Goal: Use online tool/utility

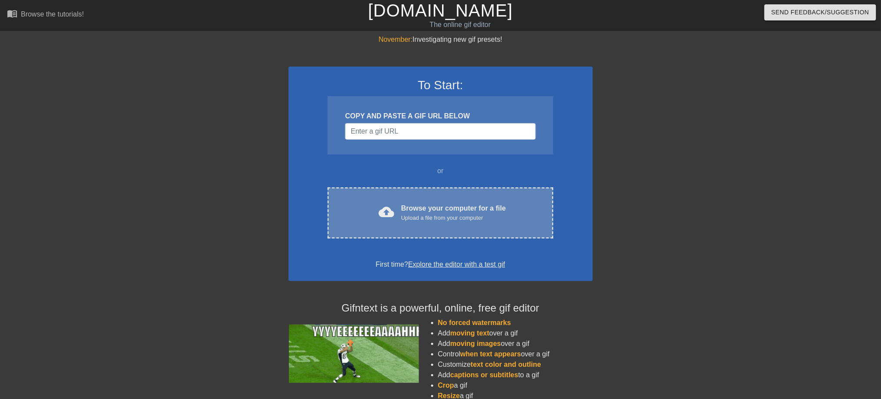
click at [408, 213] on div "Upload a file from your computer" at bounding box center [453, 217] width 105 height 9
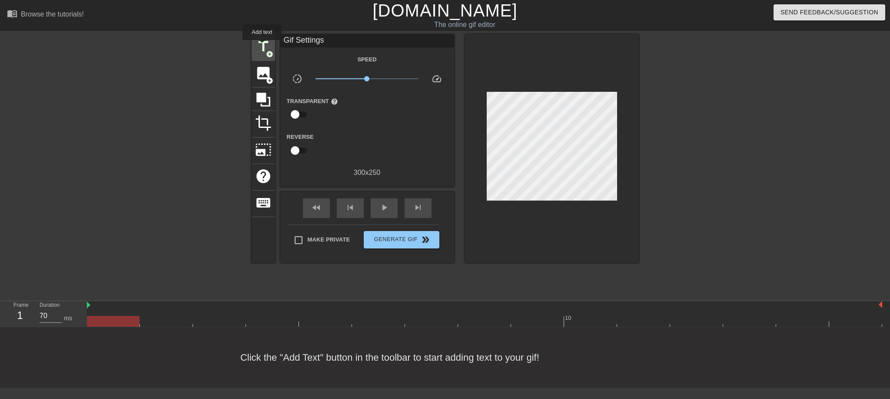
click at [262, 46] on span "title" at bounding box center [263, 46] width 17 height 17
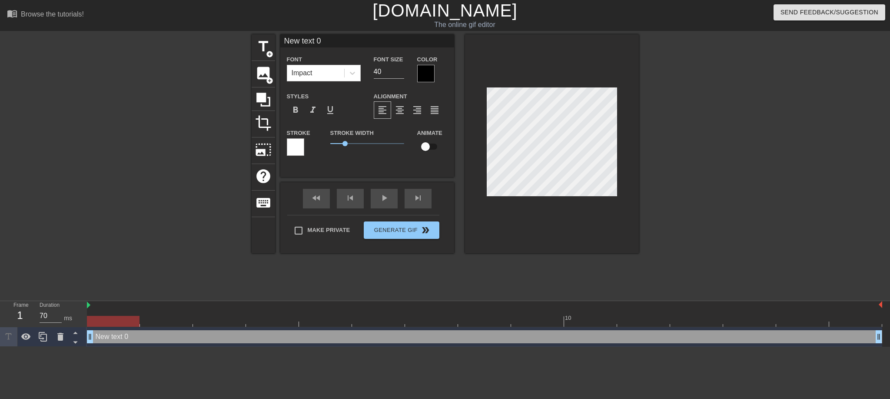
scroll to position [1, 1]
paste textarea "Keep fingering your cunt until you fucking cream, PIG!"
type input "Keep fingering your cunt until you fucking cream, PIG!"
type textarea "Keep fingering your cunt until you fucking cream, PIG!"
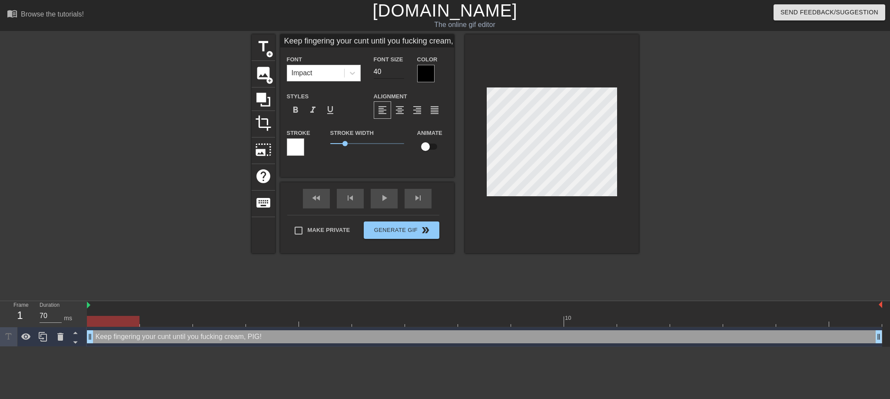
click at [383, 73] on input "40" at bounding box center [389, 72] width 30 height 14
drag, startPoint x: 382, startPoint y: 73, endPoint x: 365, endPoint y: 73, distance: 16.5
click at [365, 73] on div "Font Impact Font Size 40 Color" at bounding box center [367, 68] width 174 height 28
type input "24"
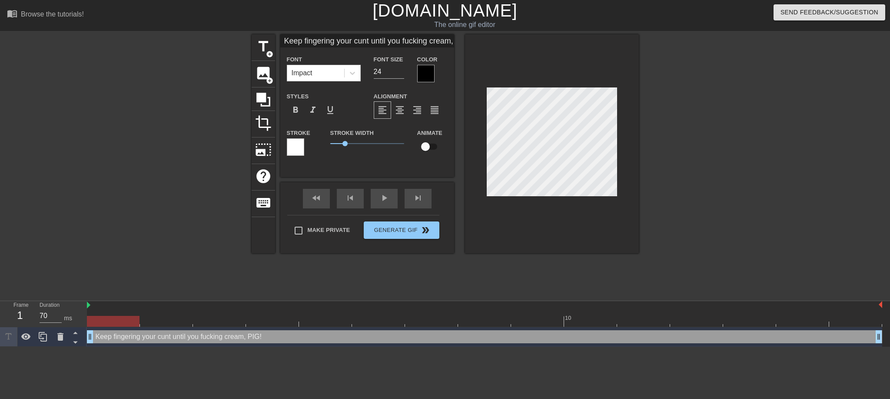
type input "Keep fingering your cunt until you fucking cream, PIG!"
type textarea "Keep fingering your cunt until you fucking cream, PIG!"
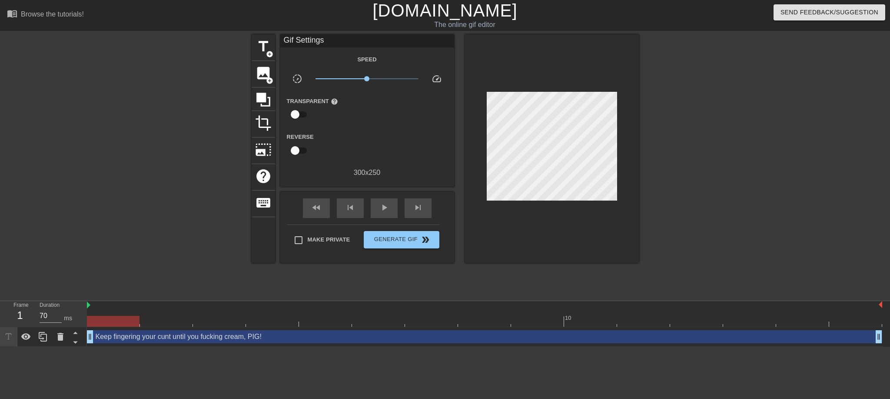
click at [674, 170] on div at bounding box center [714, 164] width 130 height 261
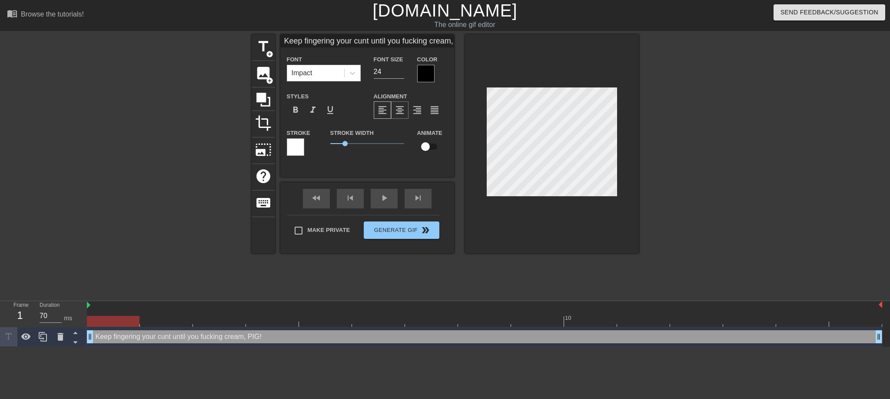
click at [402, 111] on span "format_align_center" at bounding box center [400, 110] width 10 height 10
type input "Keep fingering your cunt until you fucking cream, PIG!"
type input "23"
click at [400, 74] on input "23" at bounding box center [389, 72] width 30 height 14
type input "Keep fingering your cunt until you fucking cream, PIG!"
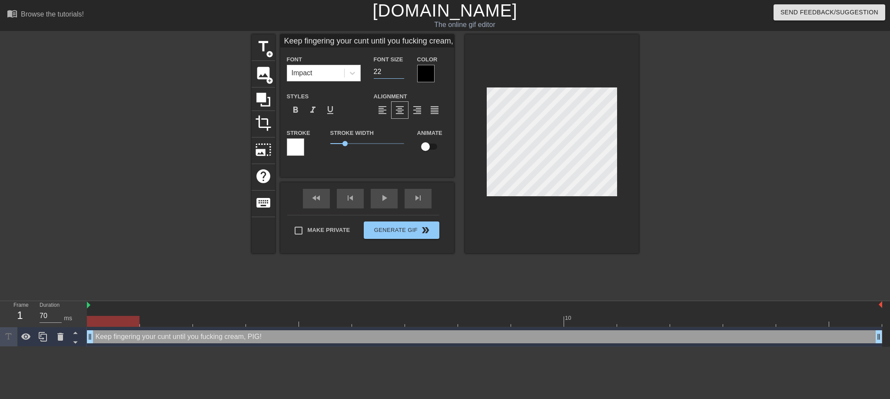
type input "22"
click at [400, 74] on input "22" at bounding box center [389, 72] width 30 height 14
type input "Keep fingering your cunt until you fucking cream, PIG!"
type input "21"
click at [400, 74] on input "21" at bounding box center [389, 72] width 30 height 14
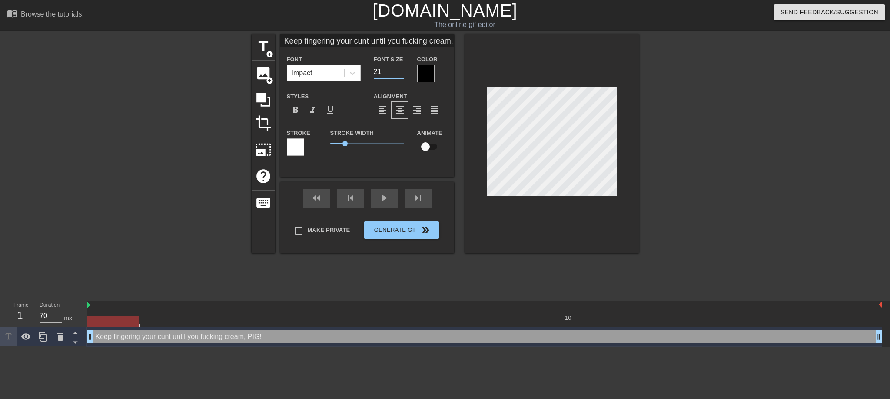
type input "Keep fingering your cunt until you fucking cream, PIG!"
type input "20"
click at [400, 74] on input "20" at bounding box center [389, 72] width 30 height 14
click at [421, 74] on div at bounding box center [425, 73] width 17 height 17
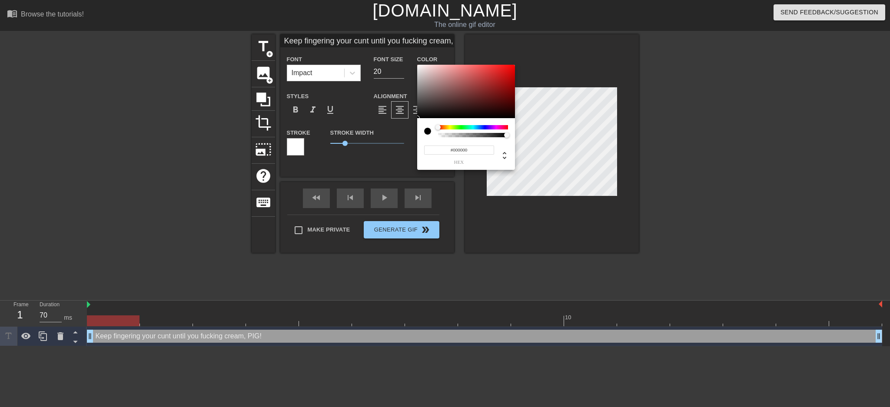
type input "Keep fingering your cunt until you fucking cream, PIG!"
type input "#BFAFAF"
type input "Keep fingering your cunt until you fucking cream, PIG!"
type input "#CBBCBC"
type input "Keep fingering your cunt until you fucking cream, PIG!"
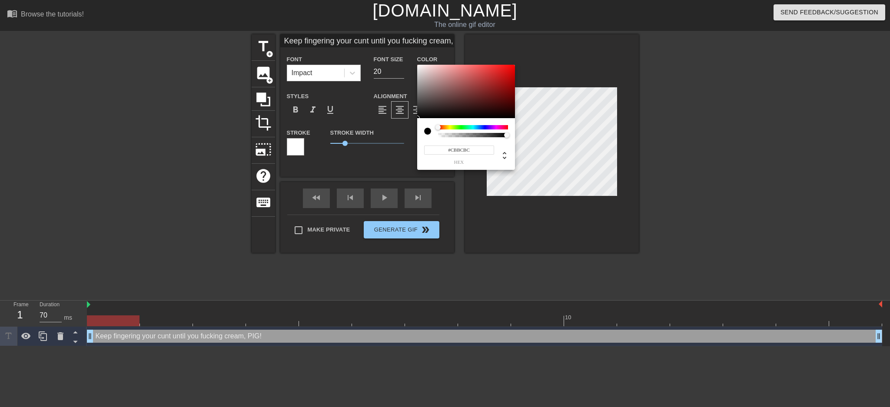
type input "#E6DFDF"
type input "Keep fingering your cunt until you fucking cream, PIG!"
type input "#F6F6F6"
type input "Keep fingering your cunt until you fucking cream, PIG!"
type input "#FFFFFF"
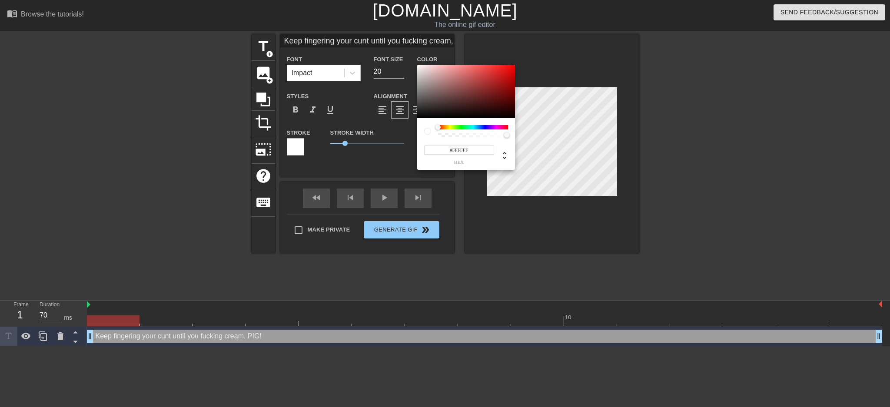
drag, startPoint x: 422, startPoint y: 73, endPoint x: 398, endPoint y: 48, distance: 34.4
click at [398, 48] on div "#FFFFFF hex" at bounding box center [445, 203] width 890 height 407
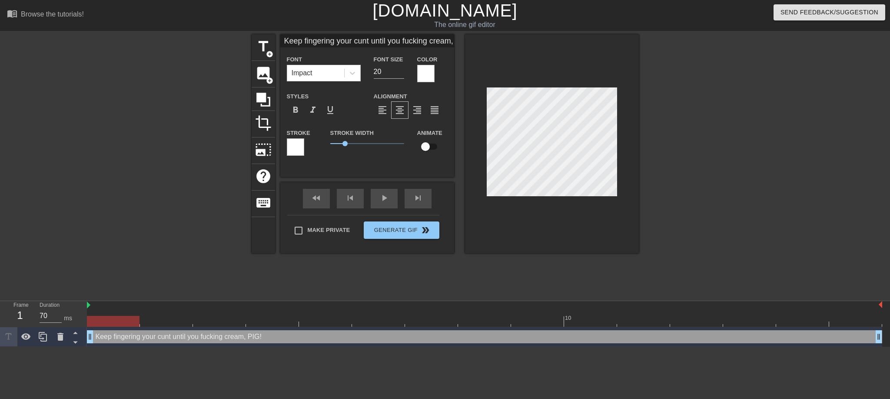
click at [294, 150] on div at bounding box center [295, 146] width 17 height 17
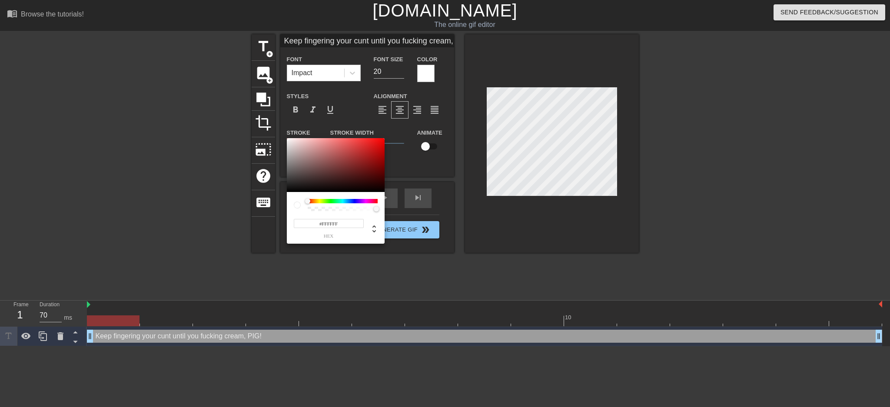
type input "Keep fingering your cunt until you fucking cream, PIG!"
type input "#352F2F"
type input "Keep fingering your cunt until you fucking cream, PIG!"
type input "#312B2B"
type input "Keep fingering your cunt until you fucking cream, PIG!"
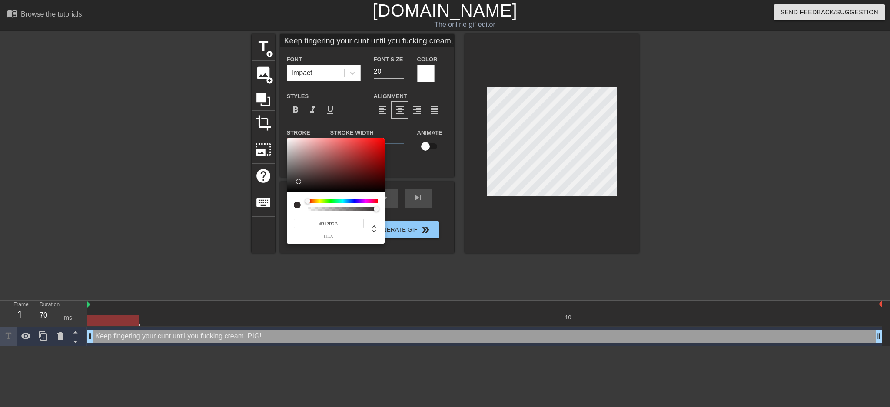
type input "#1F1B1B"
type input "Keep fingering your cunt until you fucking cream, PIG!"
type input "#0C0B0B"
type input "Keep fingering your cunt until you fucking cream, PIG!"
type input "#000000"
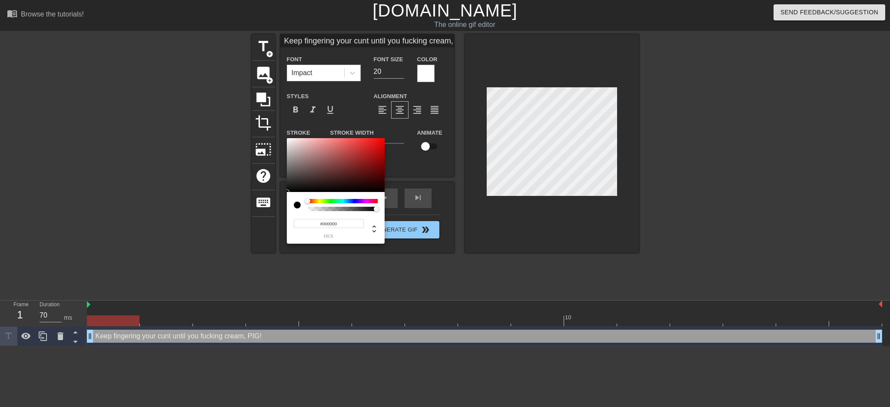
drag, startPoint x: 299, startPoint y: 181, endPoint x: 266, endPoint y: 204, distance: 40.6
click at [266, 204] on div "#000000 hex" at bounding box center [445, 203] width 890 height 407
type input "Keep fingering your cunt until you fucking cream, PIG!"
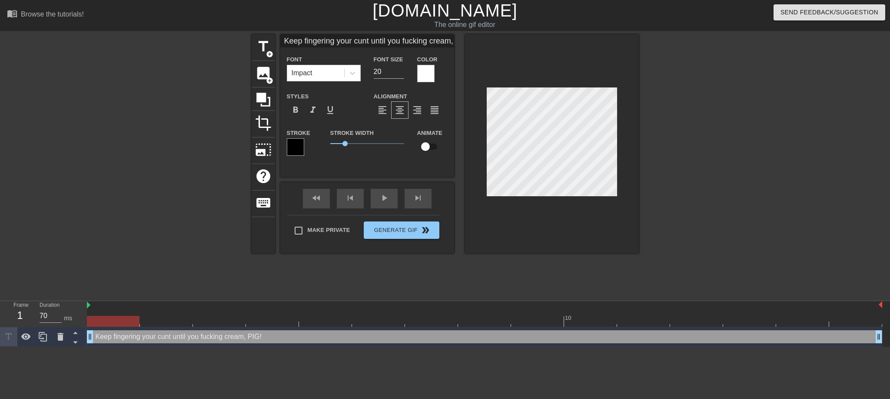
click at [188, 161] on div at bounding box center [176, 164] width 130 height 261
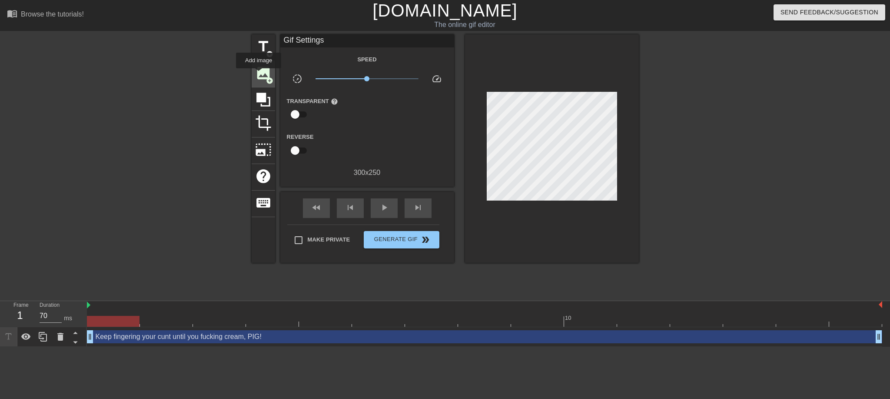
click at [259, 74] on span "image" at bounding box center [263, 73] width 17 height 17
click at [260, 75] on span "image" at bounding box center [263, 73] width 17 height 17
click at [784, 179] on div "title add_circle image add_circle crop photo_size_select_large help keyboard Gi…" at bounding box center [445, 164] width 890 height 261
click at [262, 70] on span "image" at bounding box center [263, 73] width 17 height 17
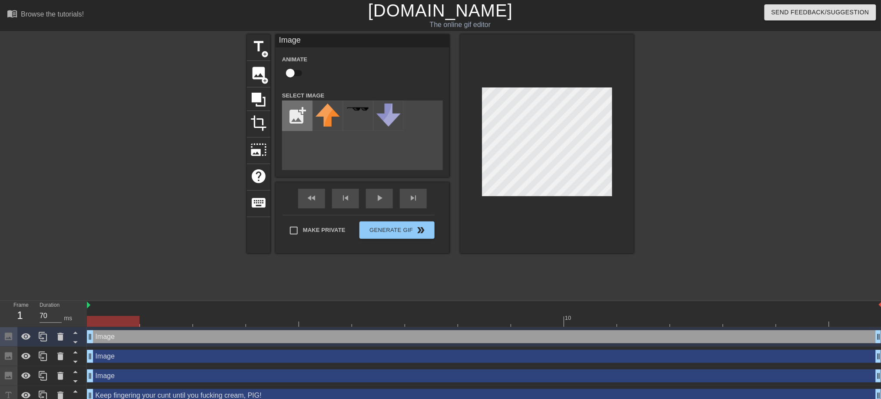
click at [301, 115] on input "file" at bounding box center [297, 116] width 30 height 30
click at [61, 339] on icon at bounding box center [60, 336] width 6 height 8
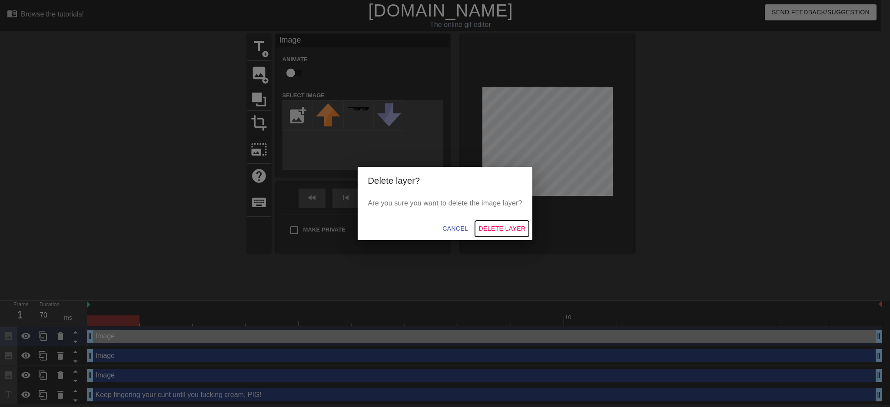
click at [493, 231] on span "Delete Layer" at bounding box center [501, 228] width 47 height 11
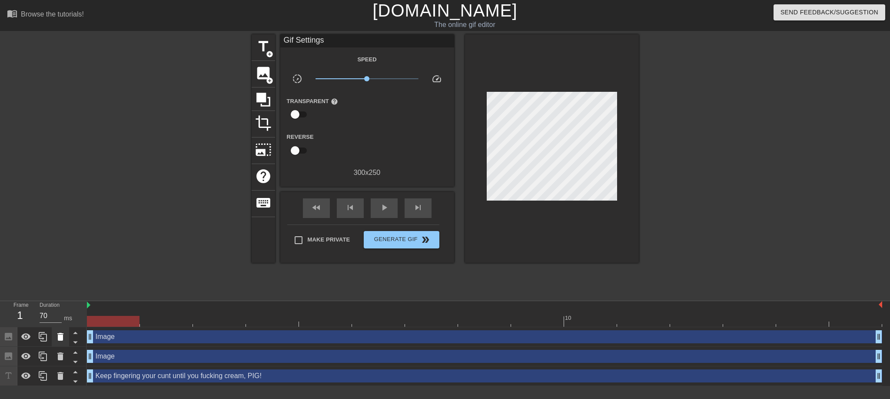
click at [60, 340] on icon at bounding box center [60, 336] width 6 height 8
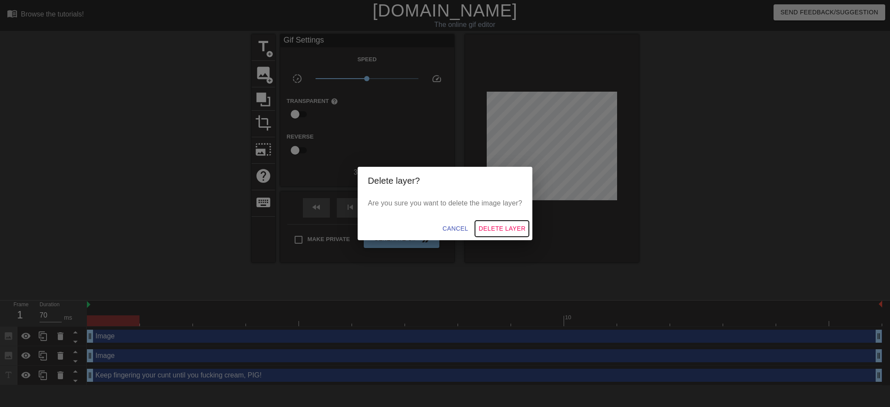
click at [485, 229] on span "Delete Layer" at bounding box center [501, 228] width 47 height 11
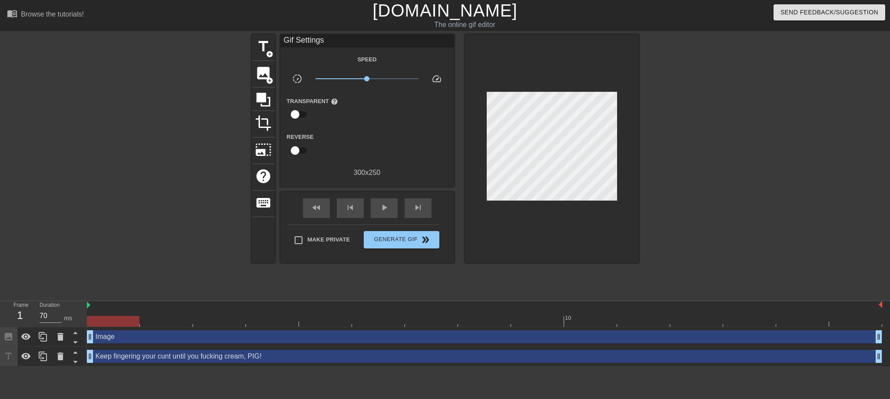
click at [120, 338] on div "Image drag_handle drag_handle" at bounding box center [484, 336] width 795 height 13
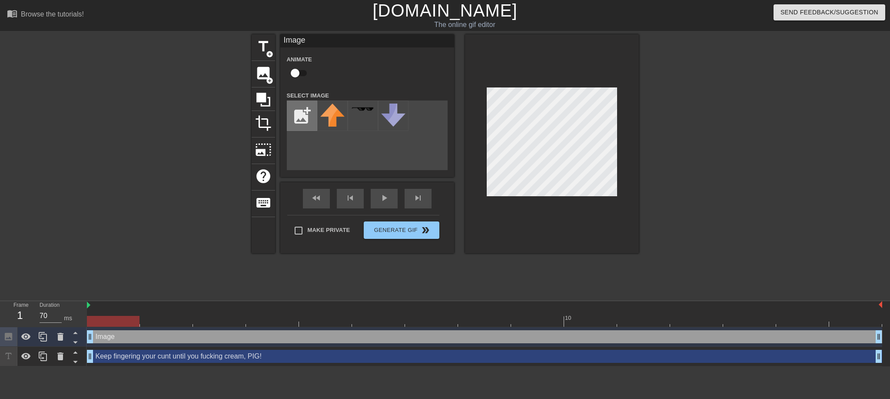
click at [296, 111] on input "file" at bounding box center [302, 116] width 30 height 30
type input "C:\fakepath\schild.png"
click at [326, 118] on img at bounding box center [332, 114] width 24 height 22
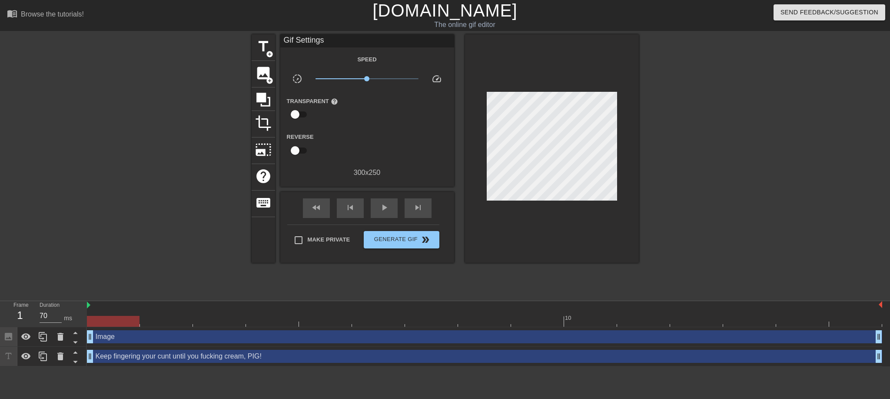
click at [690, 133] on div at bounding box center [714, 164] width 130 height 261
click at [733, 178] on div at bounding box center [714, 164] width 130 height 261
click at [385, 209] on span "play_arrow" at bounding box center [384, 207] width 10 height 10
drag, startPoint x: 365, startPoint y: 77, endPoint x: 344, endPoint y: 76, distance: 21.7
click at [344, 76] on span "x0.355" at bounding box center [343, 78] width 5 height 5
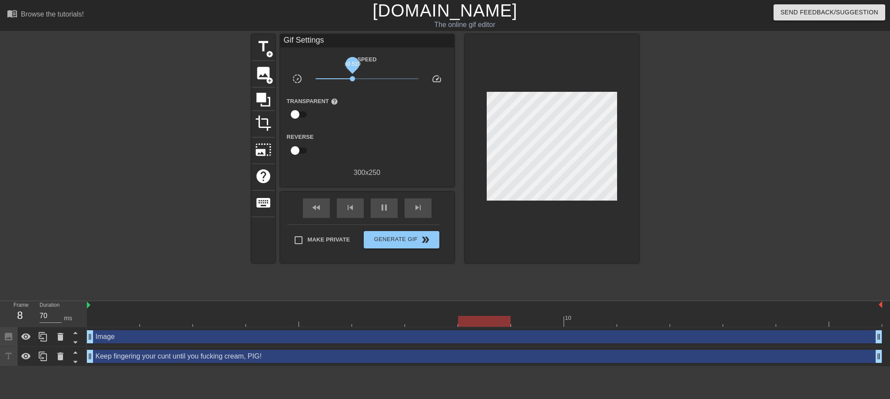
drag, startPoint x: 342, startPoint y: 77, endPoint x: 352, endPoint y: 79, distance: 10.5
click at [352, 79] on span "x0.519" at bounding box center [352, 78] width 5 height 5
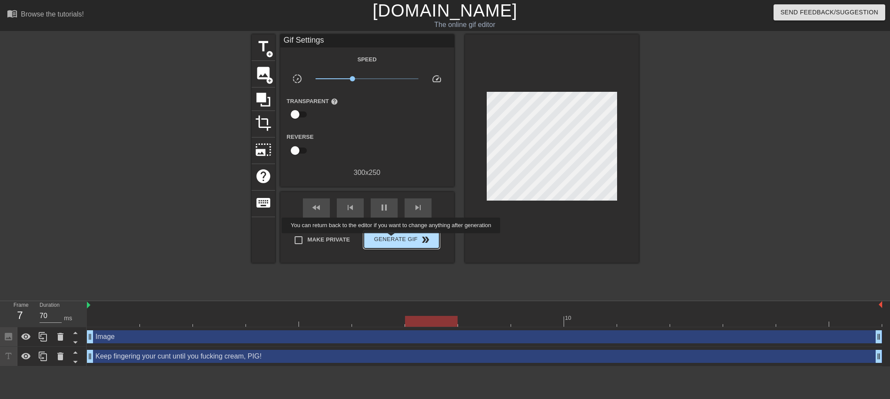
click at [392, 239] on span "Generate Gif double_arrow" at bounding box center [401, 239] width 68 height 10
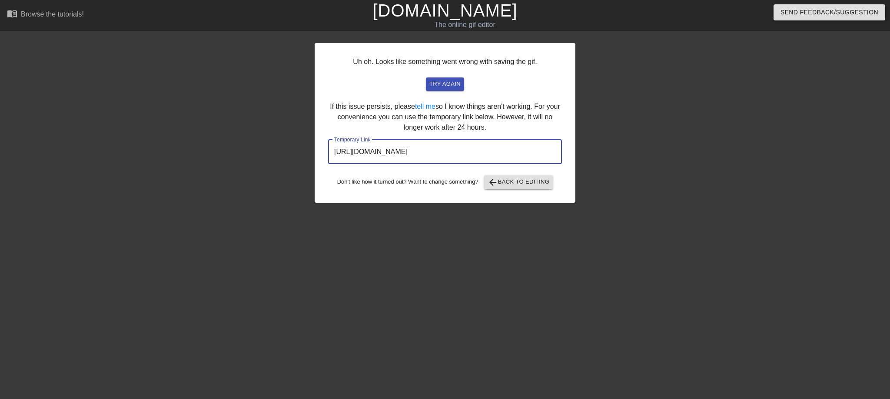
drag, startPoint x: 536, startPoint y: 153, endPoint x: 182, endPoint y: 151, distance: 354.6
click at [182, 151] on div "Uh oh. Looks like something went wrong with saving the gif. try again If this i…" at bounding box center [445, 164] width 890 height 261
click at [485, 10] on link "[DOMAIN_NAME]" at bounding box center [444, 10] width 145 height 19
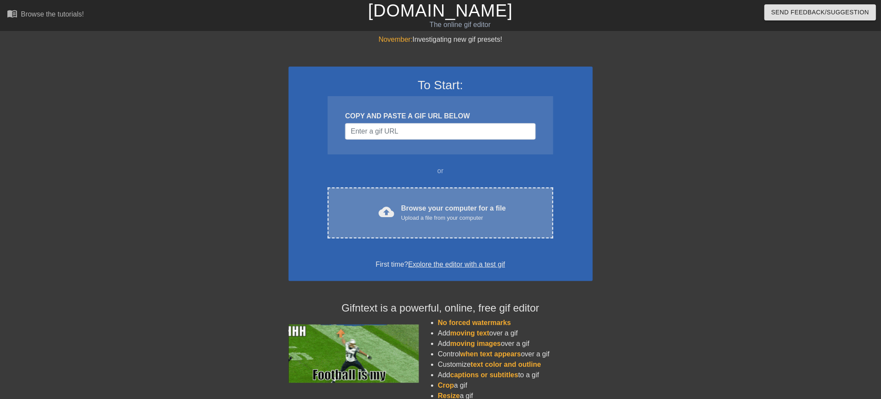
click at [426, 214] on div "Upload a file from your computer" at bounding box center [453, 217] width 105 height 9
